Goal: Find specific page/section: Find specific page/section

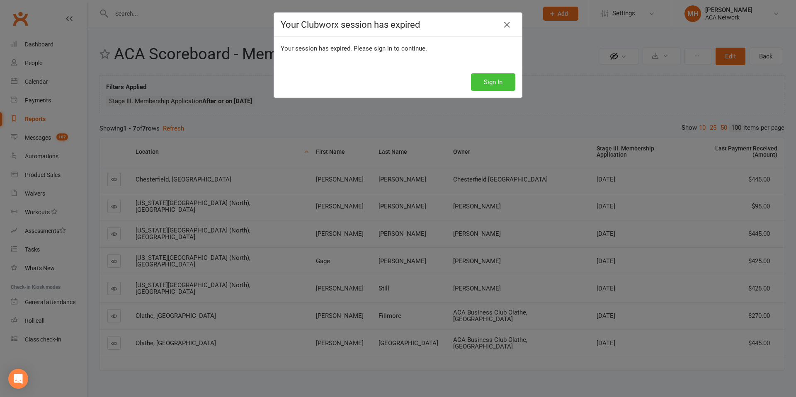
click at [484, 86] on button "Sign In" at bounding box center [493, 81] width 44 height 17
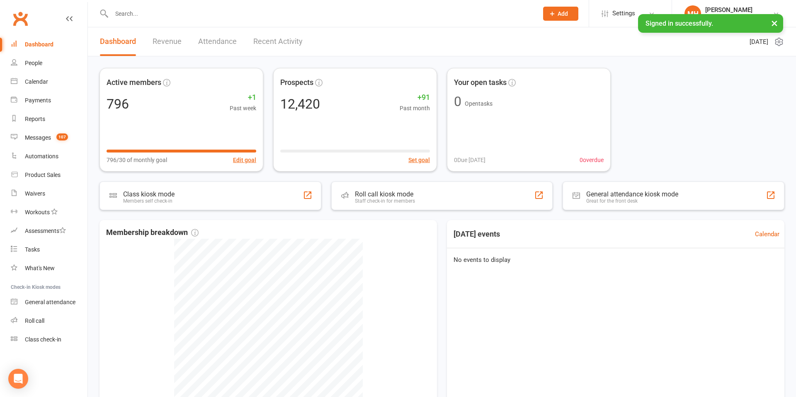
click at [172, 44] on link "Revenue" at bounding box center [167, 41] width 29 height 29
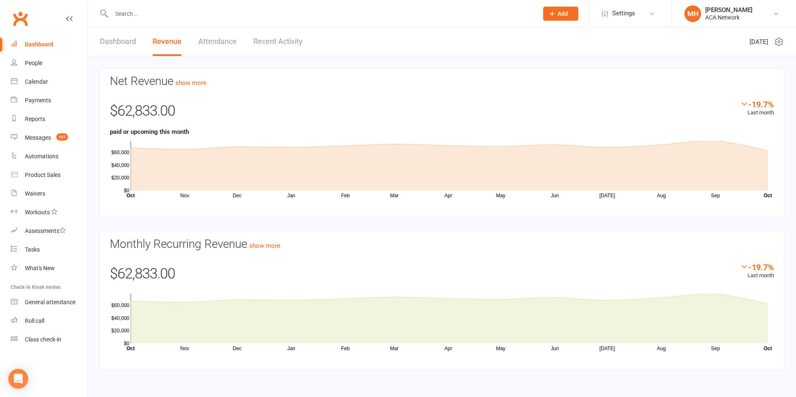
click at [161, 16] on input "text" at bounding box center [320, 14] width 423 height 12
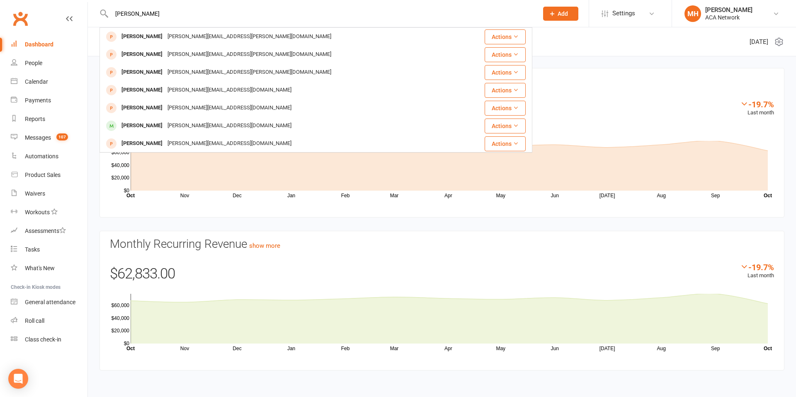
type input "[PERSON_NAME]"
